Goal: Complete application form

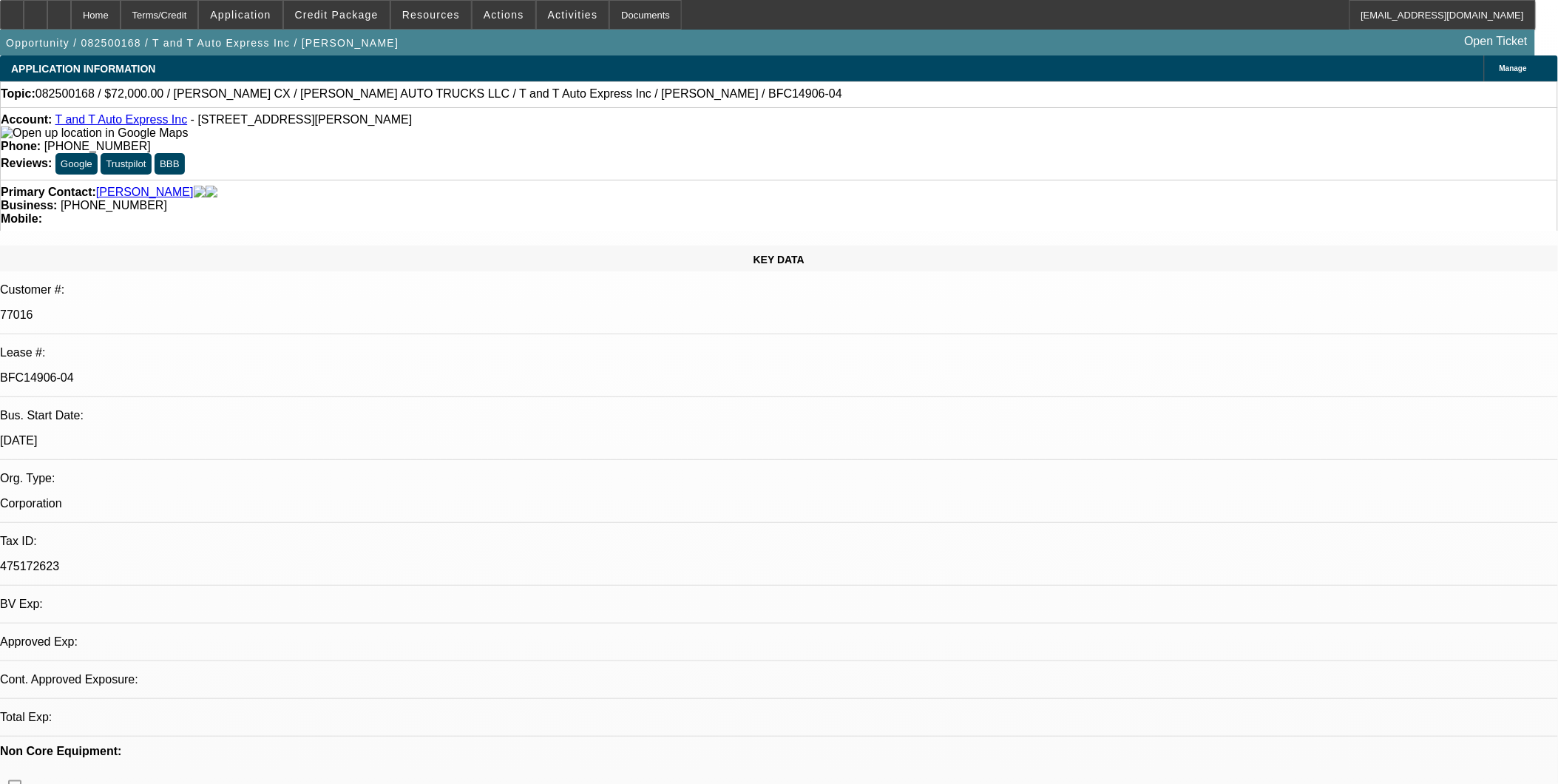
select select "0"
select select "0.1"
select select "0"
select select "0.1"
select select "0"
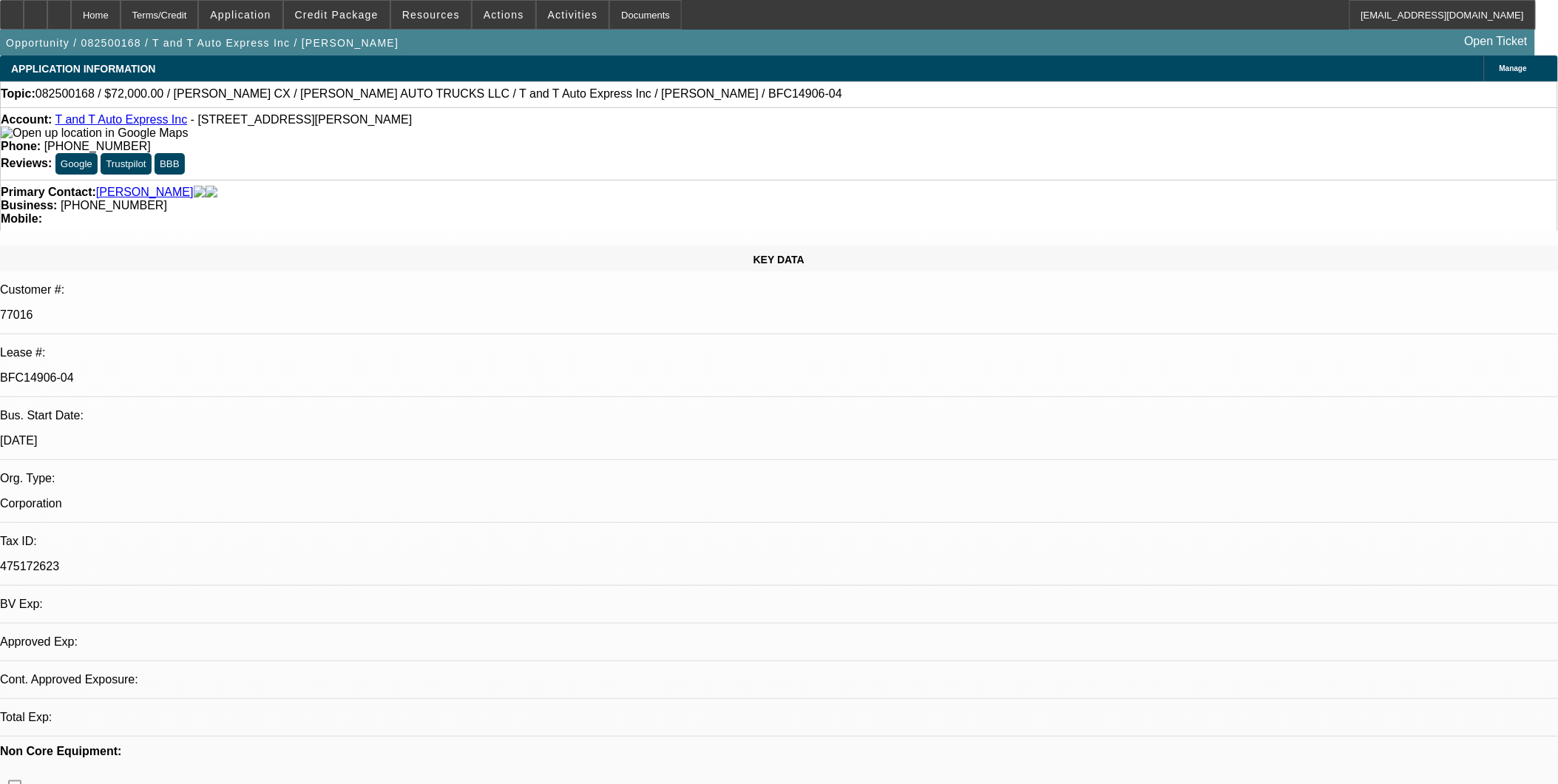
select select "0.1"
select select "0.15"
select select "2"
select select "0"
select select "1"
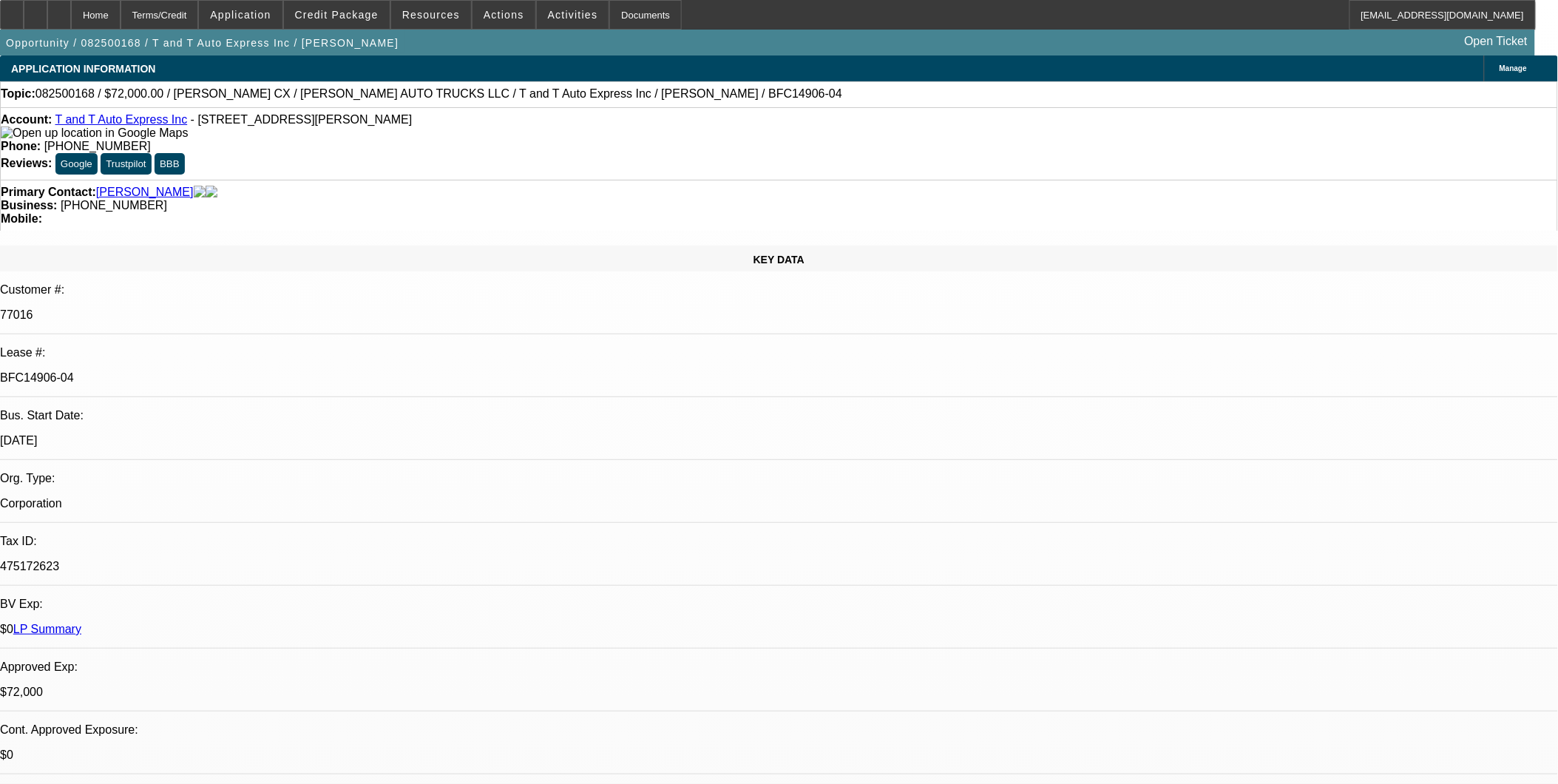
select select "2"
select select "4"
select select "1"
select select "2"
select select "4"
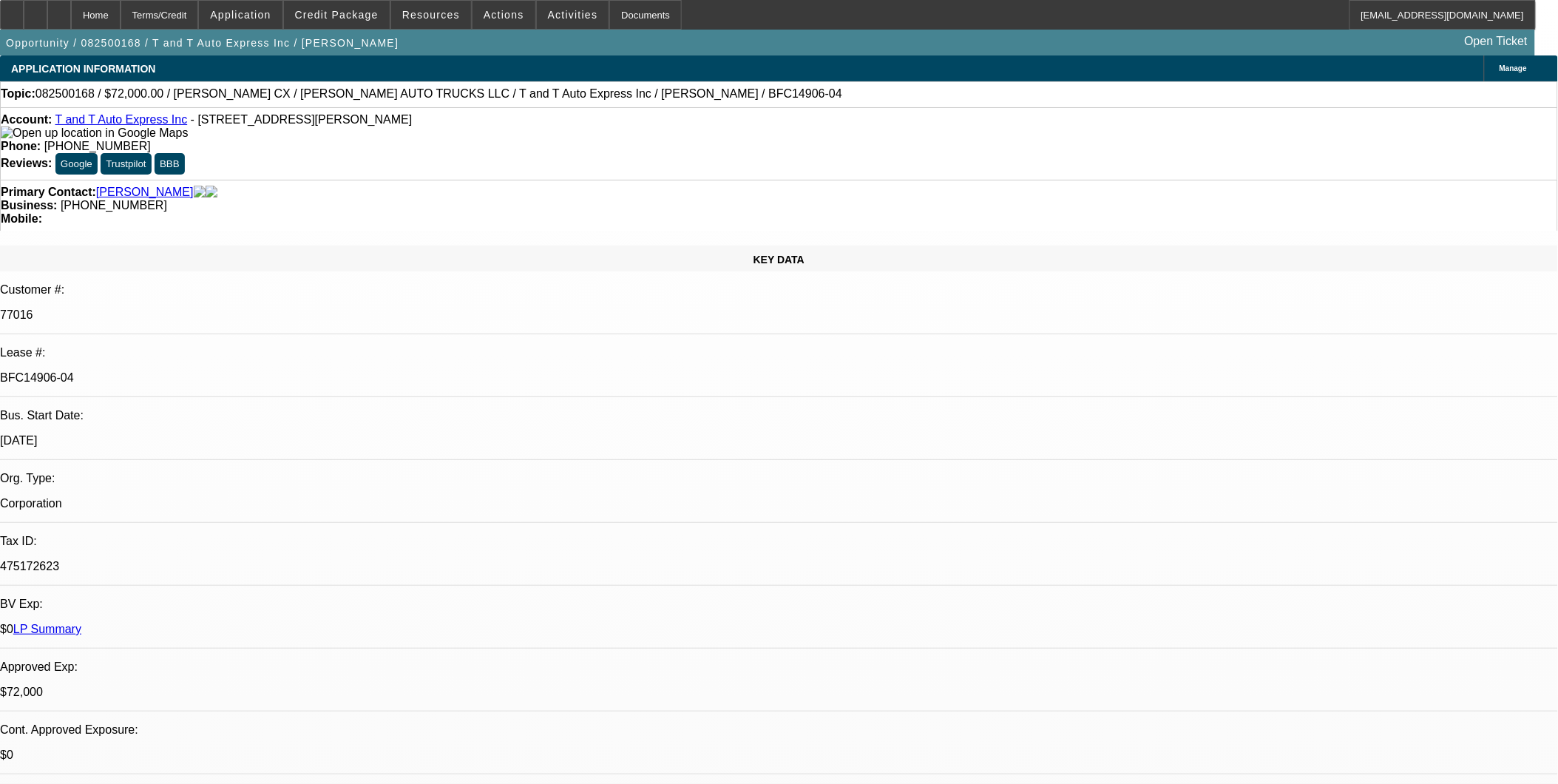
select select "1"
select select "2"
select select "4"
select select "1"
select select "2"
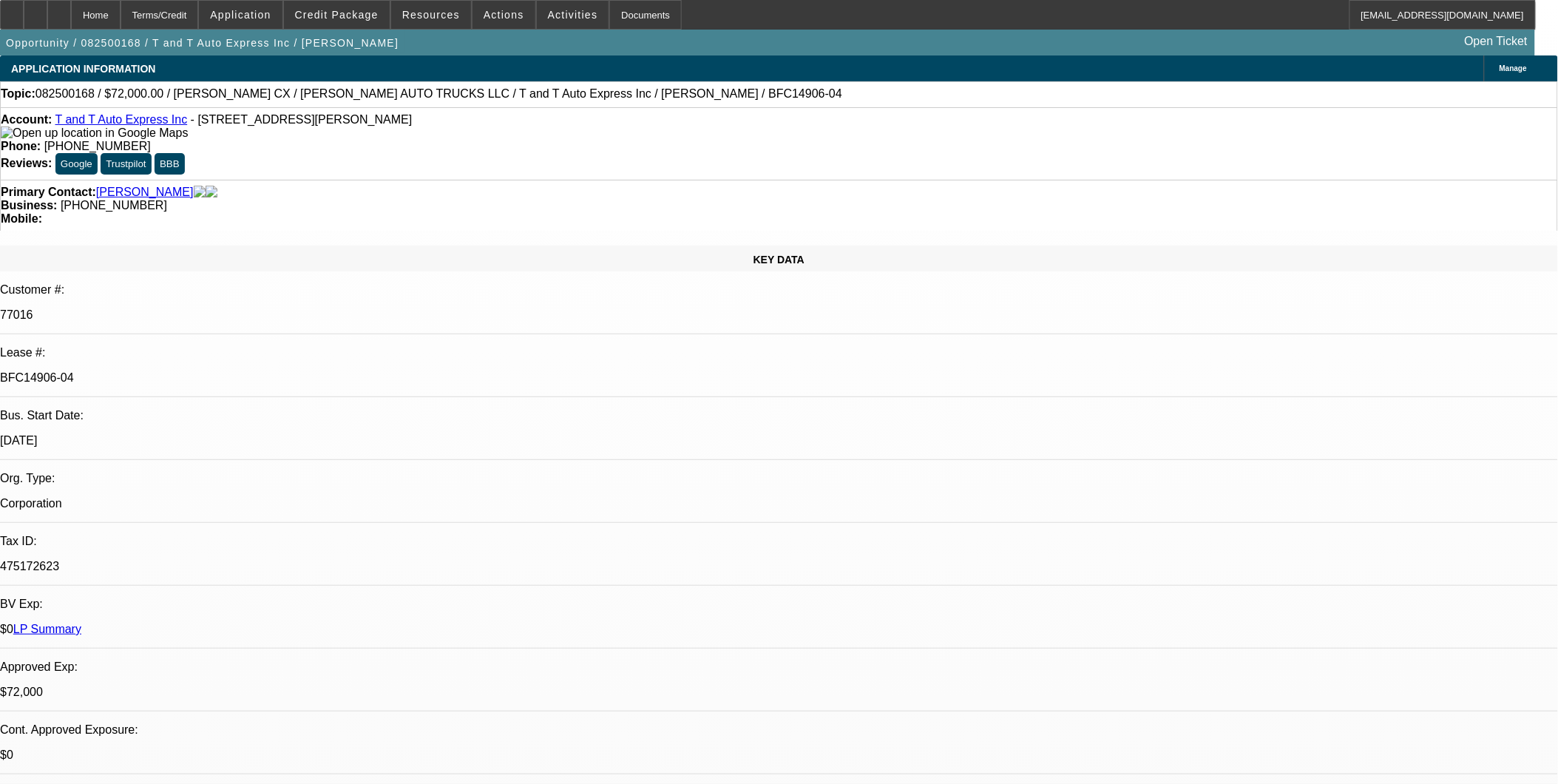
select select "6"
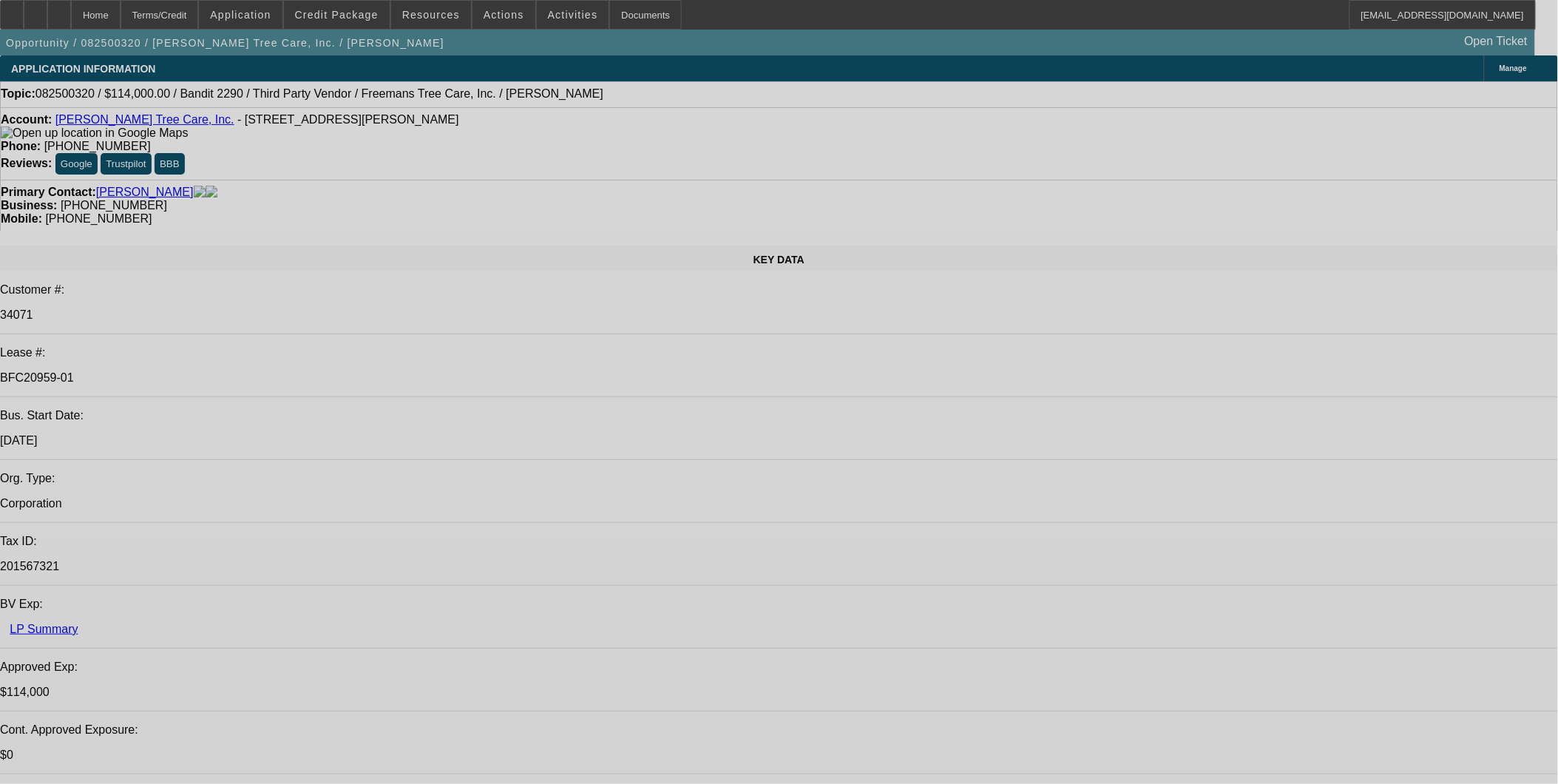
select select "0"
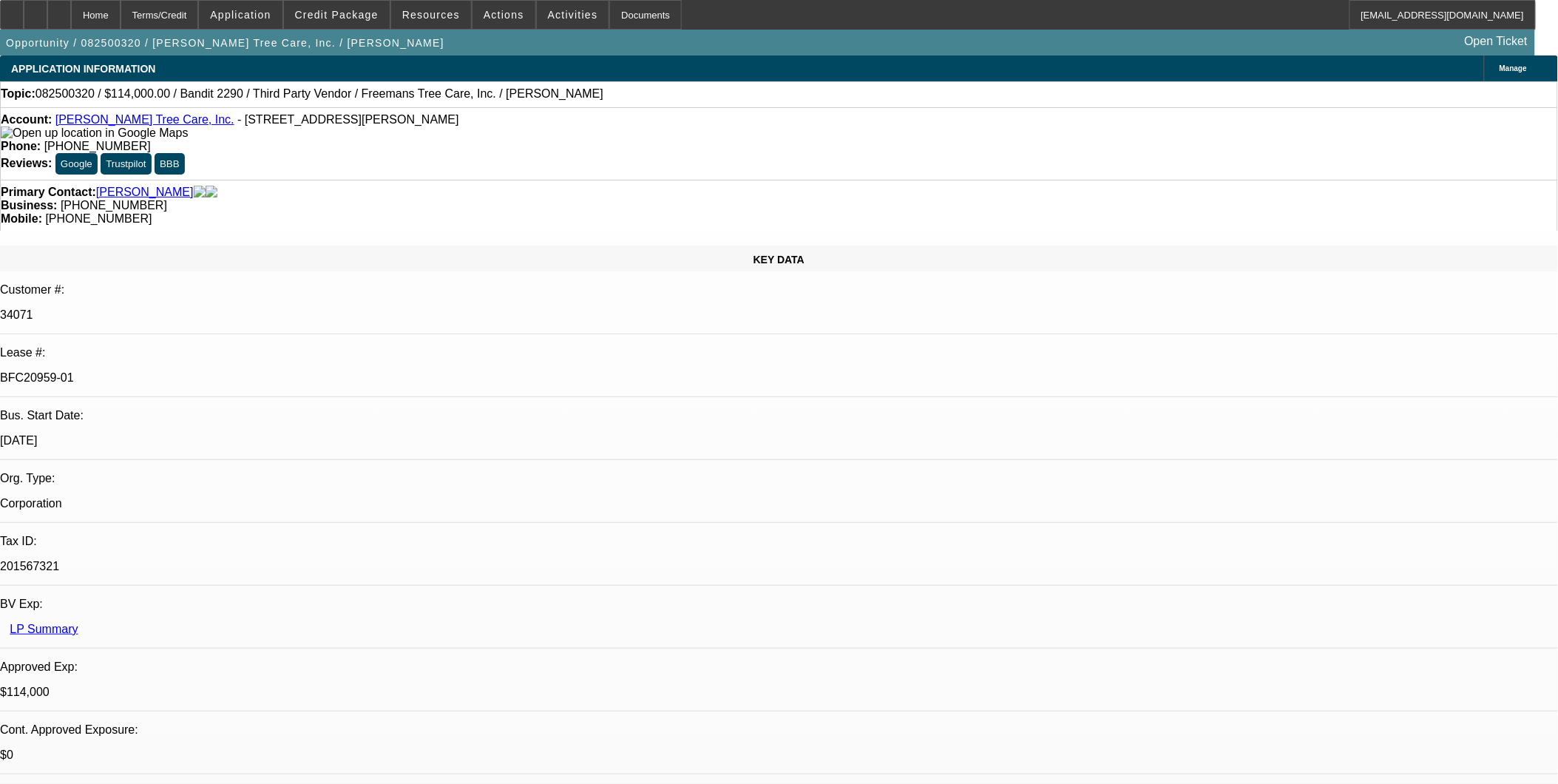
select select "0"
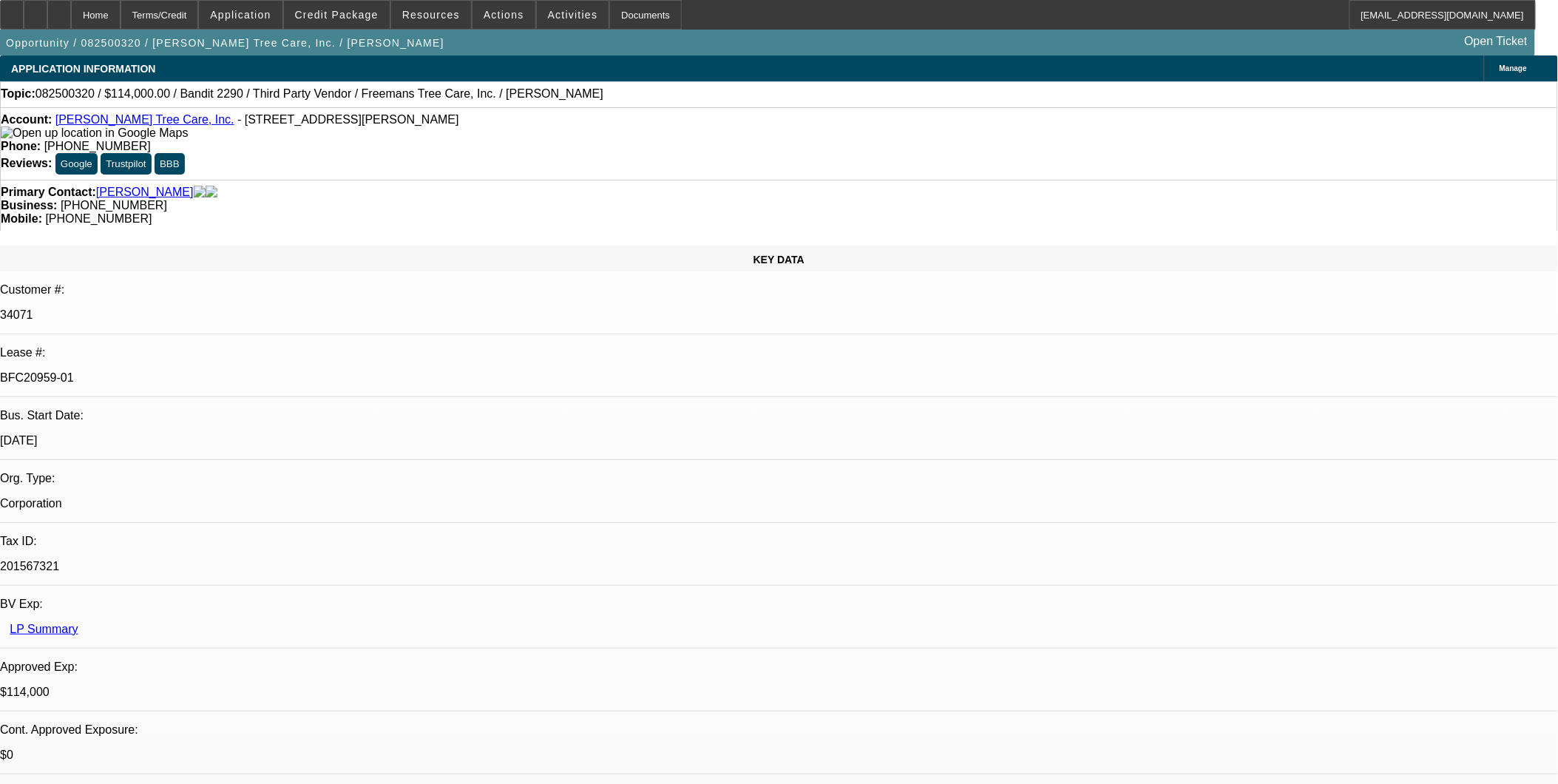
select select "0"
select select "2"
select select "0"
select select "2"
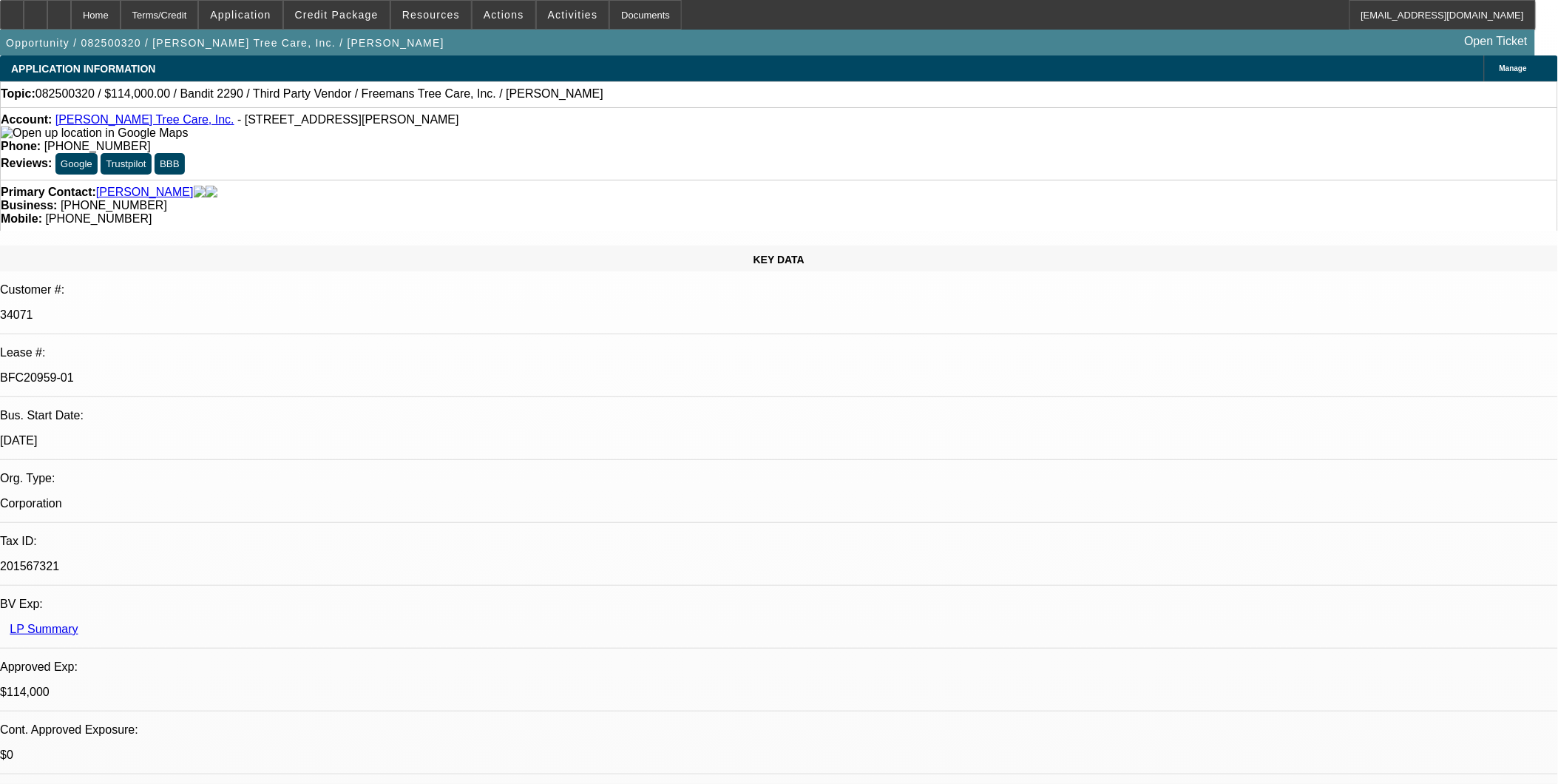
select select "0"
select select "1"
select select "6"
select select "1"
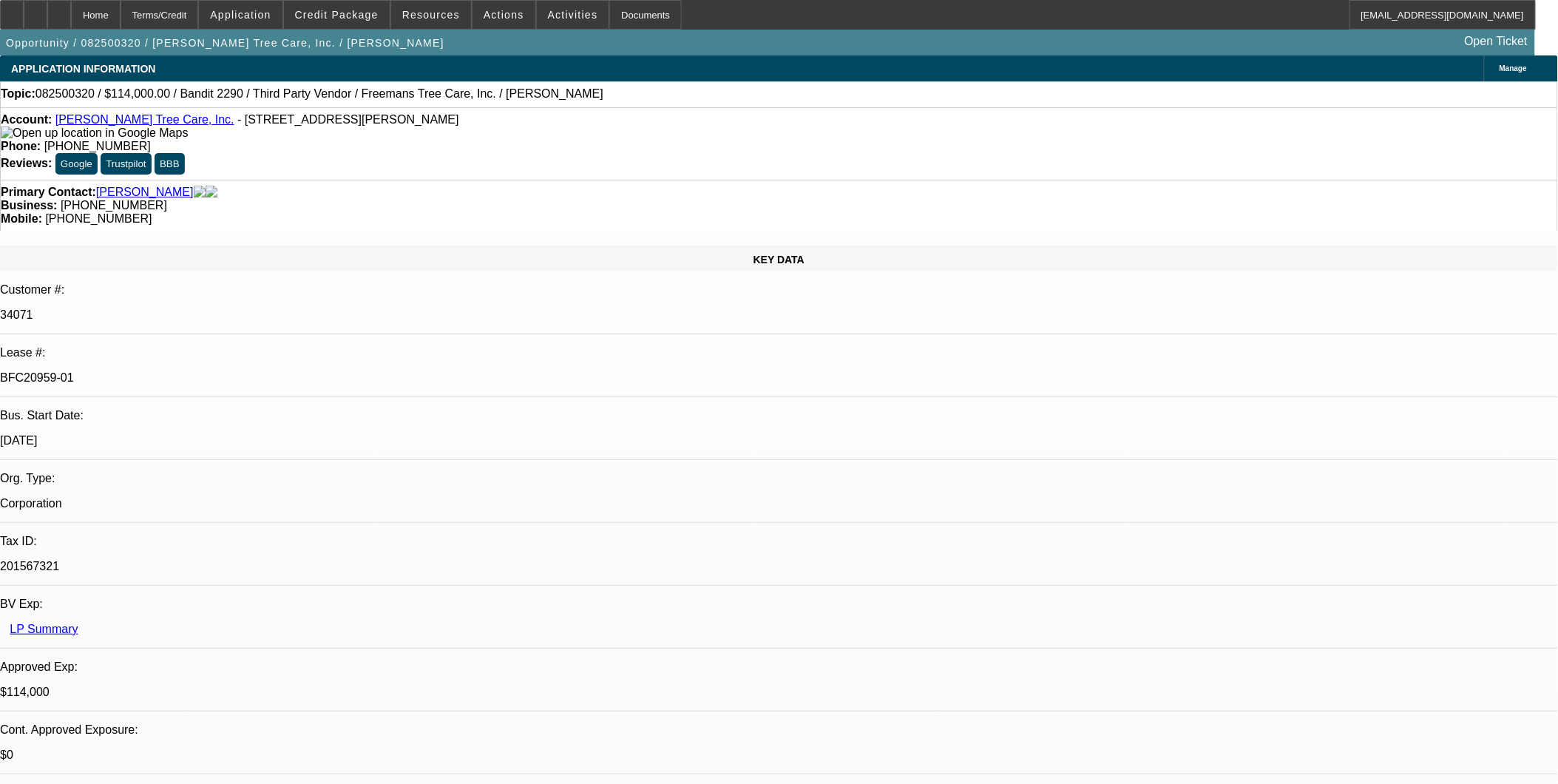
select select "1"
select select "6"
select select "1"
select select "2"
select select "6"
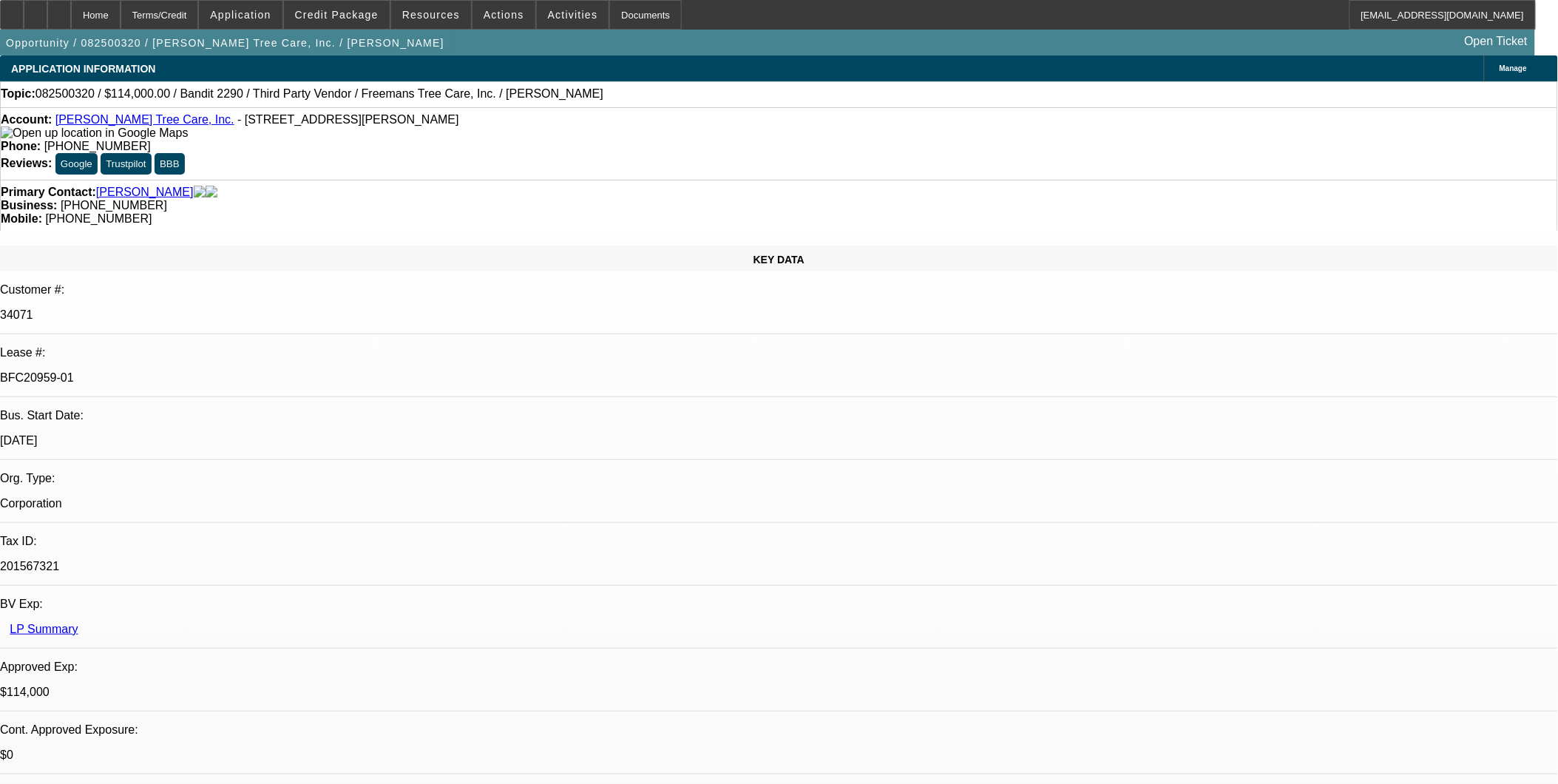
select select "1"
select select "2"
select select "6"
